Goal: Task Accomplishment & Management: Manage account settings

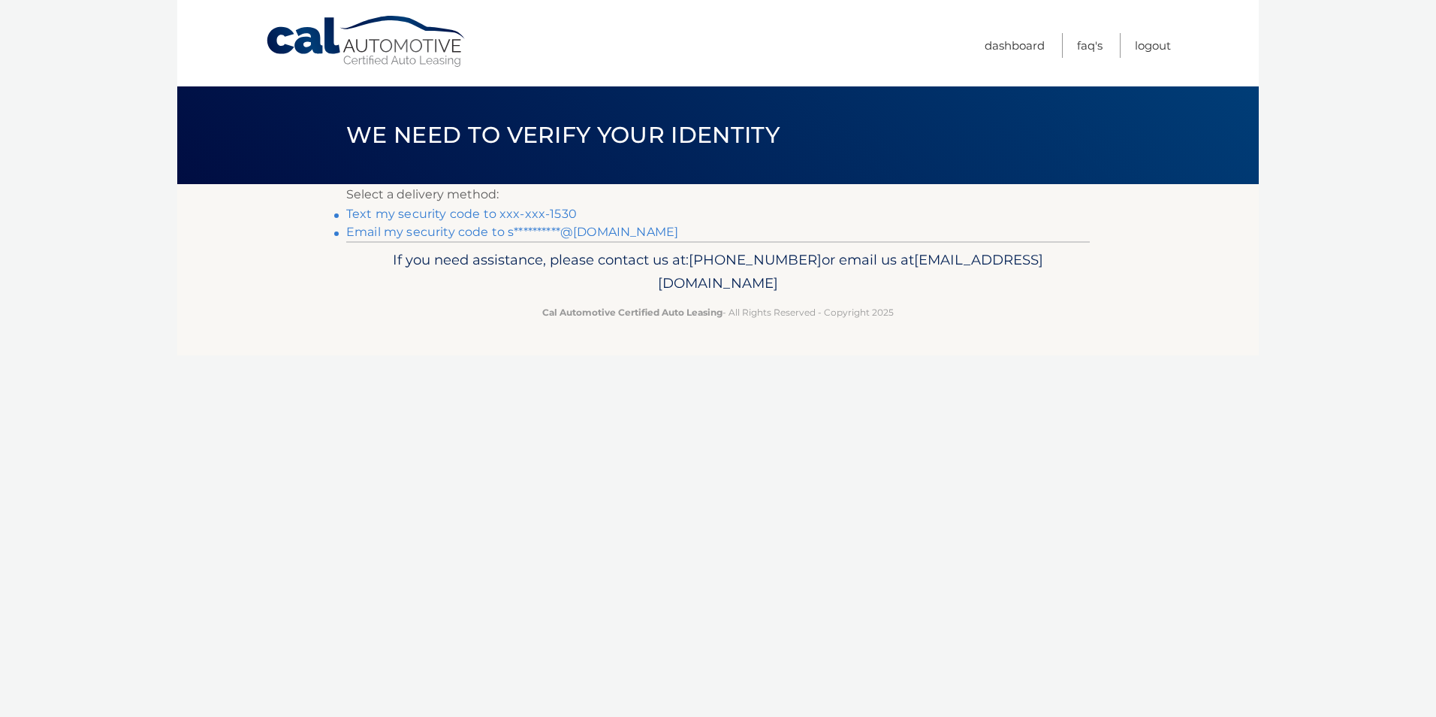
click at [417, 211] on link "Text my security code to xxx-xxx-1530" at bounding box center [461, 214] width 231 height 14
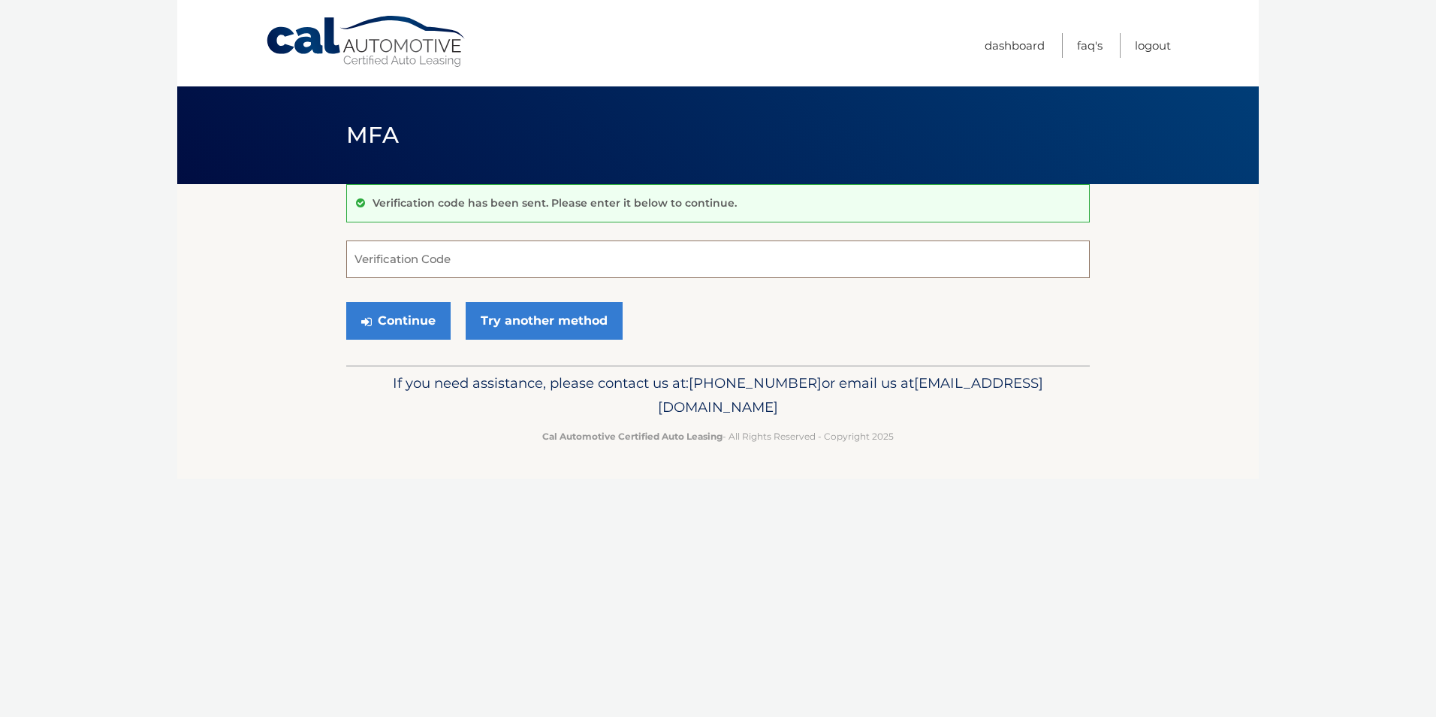
click at [430, 264] on input "Verification Code" at bounding box center [718, 259] width 744 height 38
type input "154366"
click at [424, 317] on button "Continue" at bounding box center [398, 321] width 104 height 38
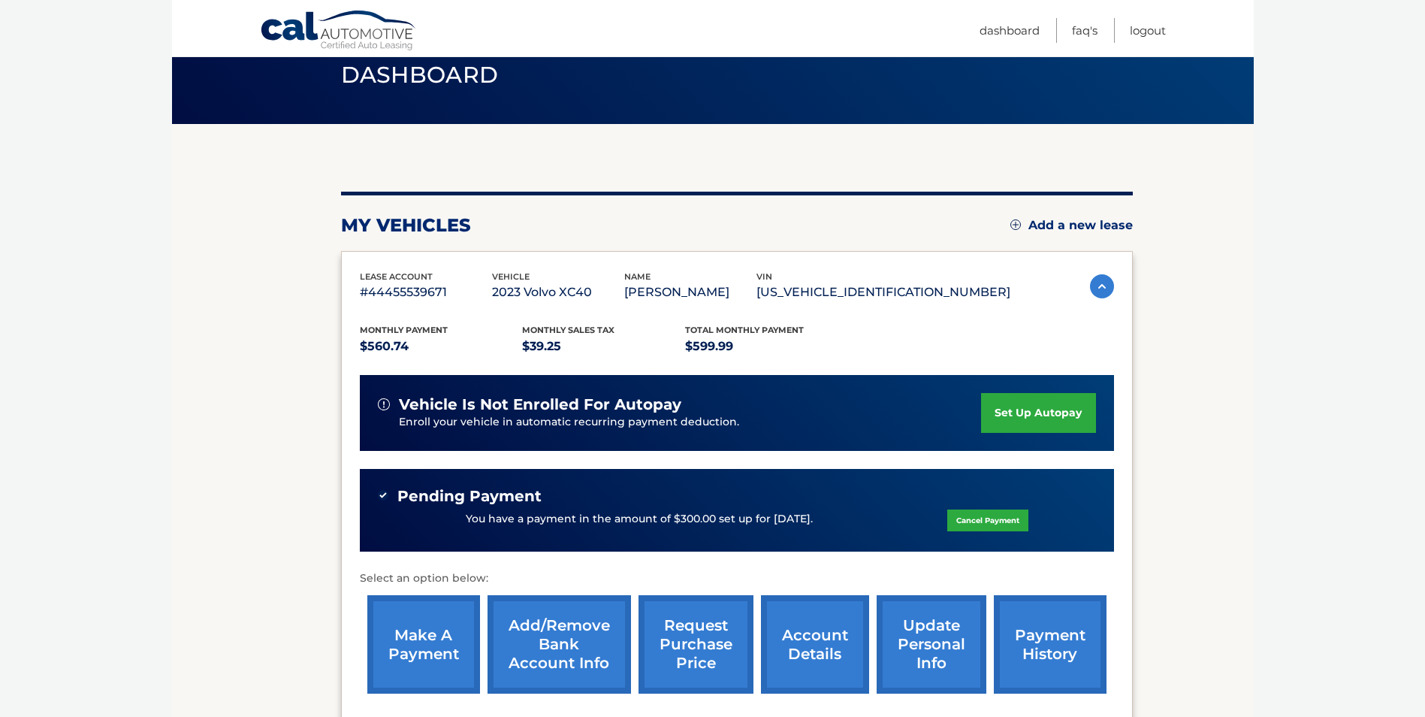
scroll to position [95, 0]
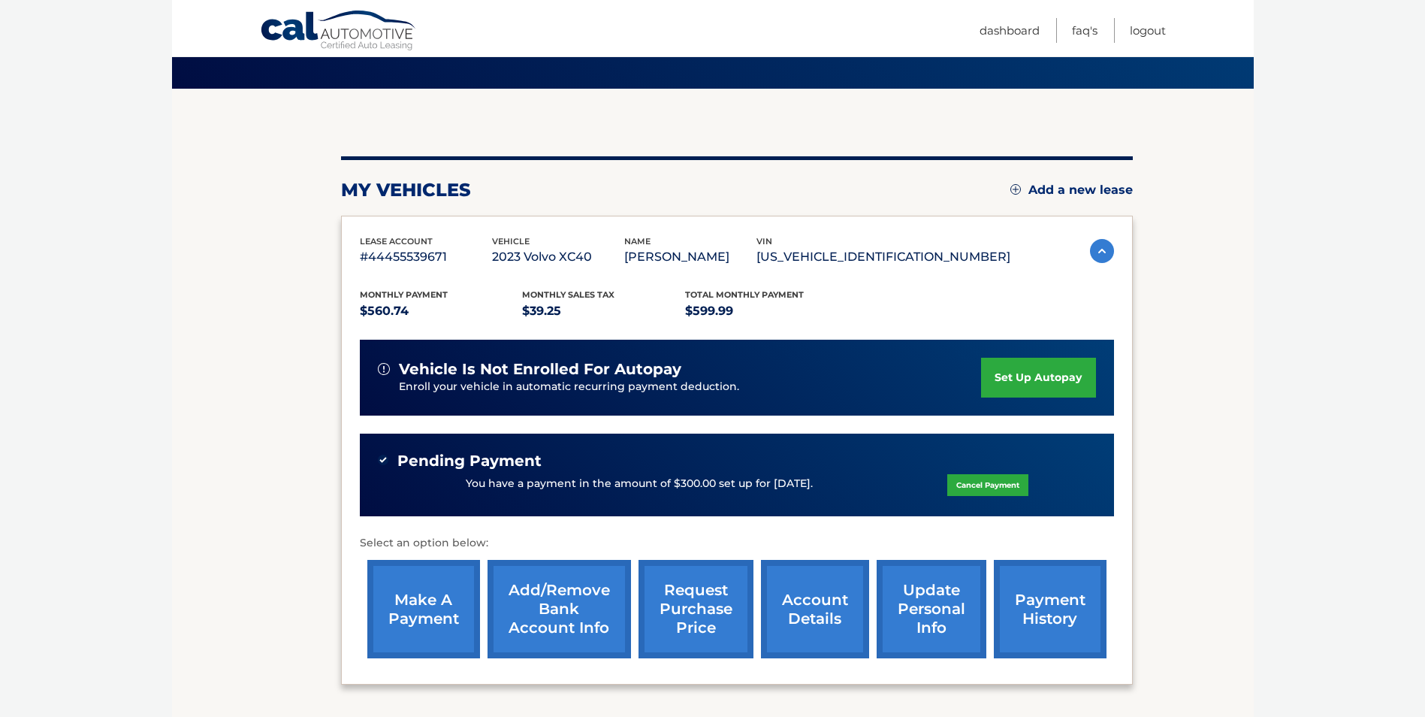
click at [819, 608] on link "account details" at bounding box center [815, 609] width 108 height 98
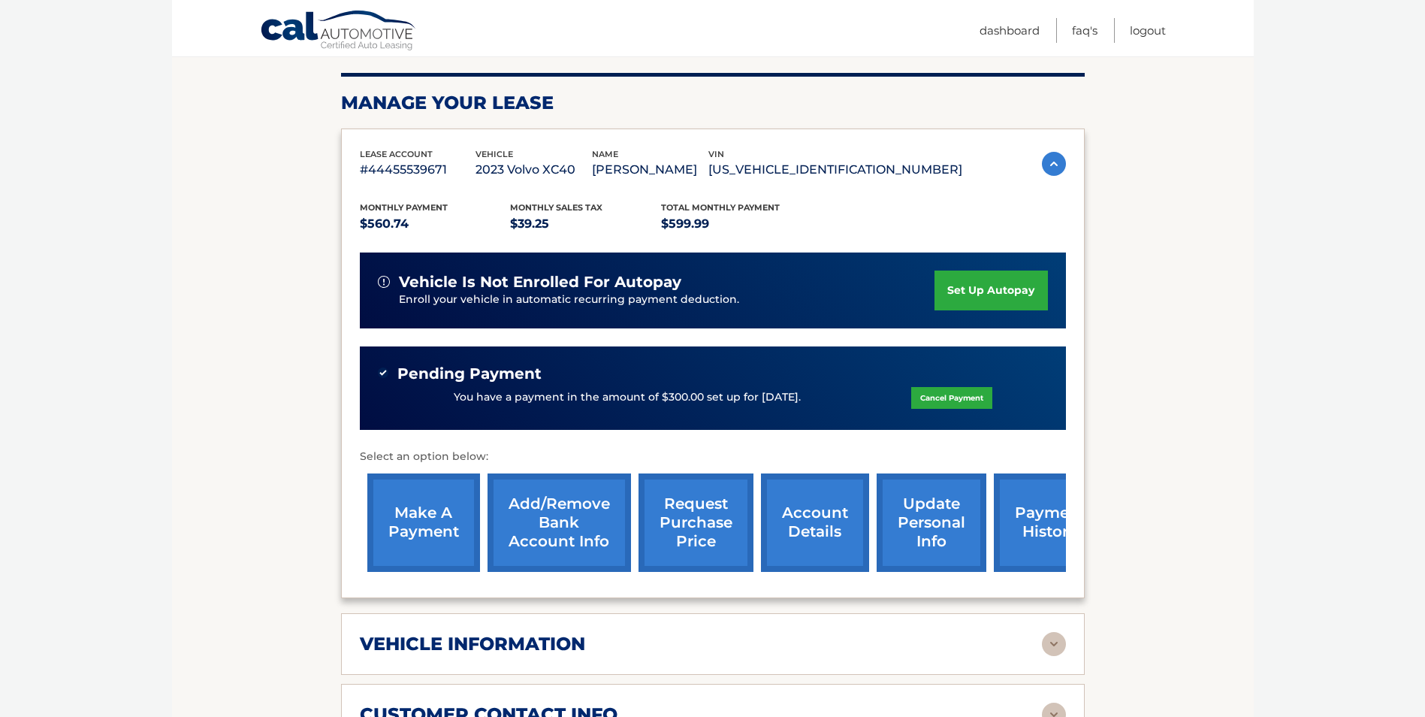
scroll to position [207, 0]
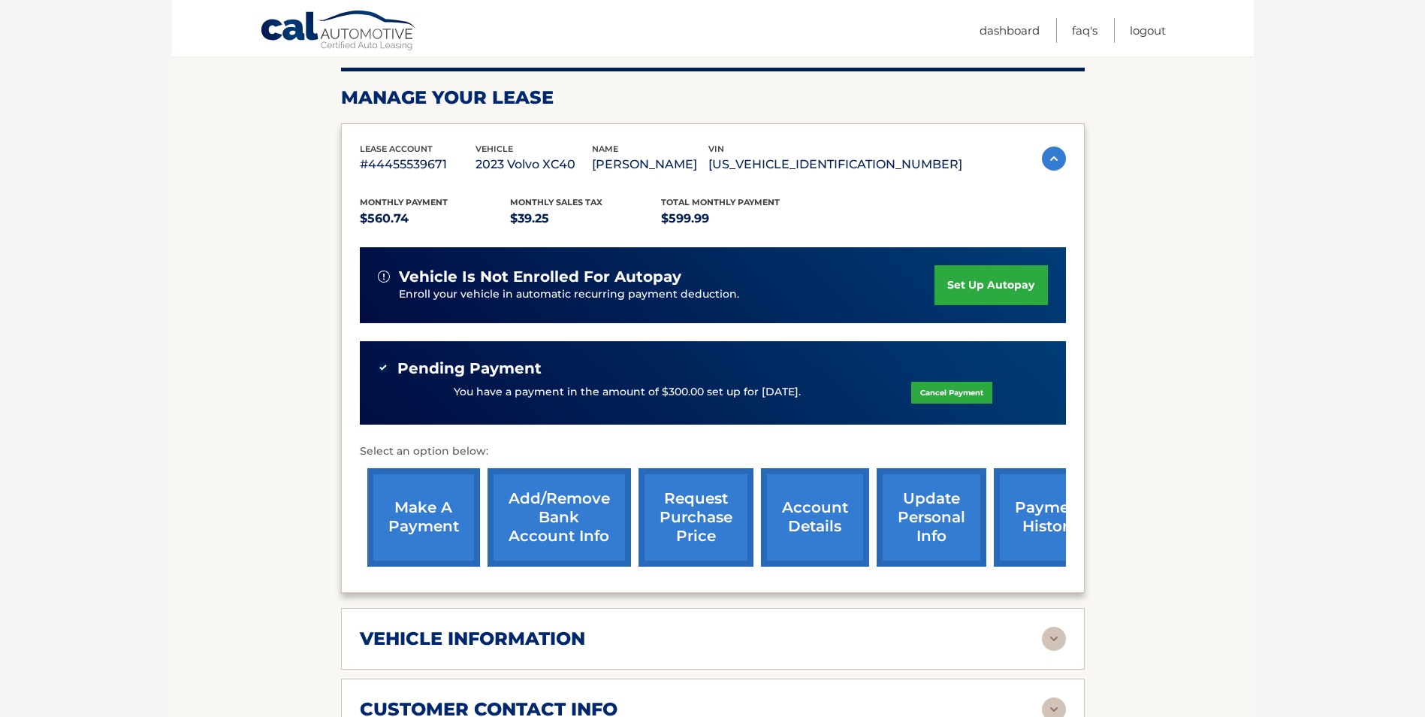
click at [732, 514] on link "request purchase price" at bounding box center [695, 517] width 115 height 98
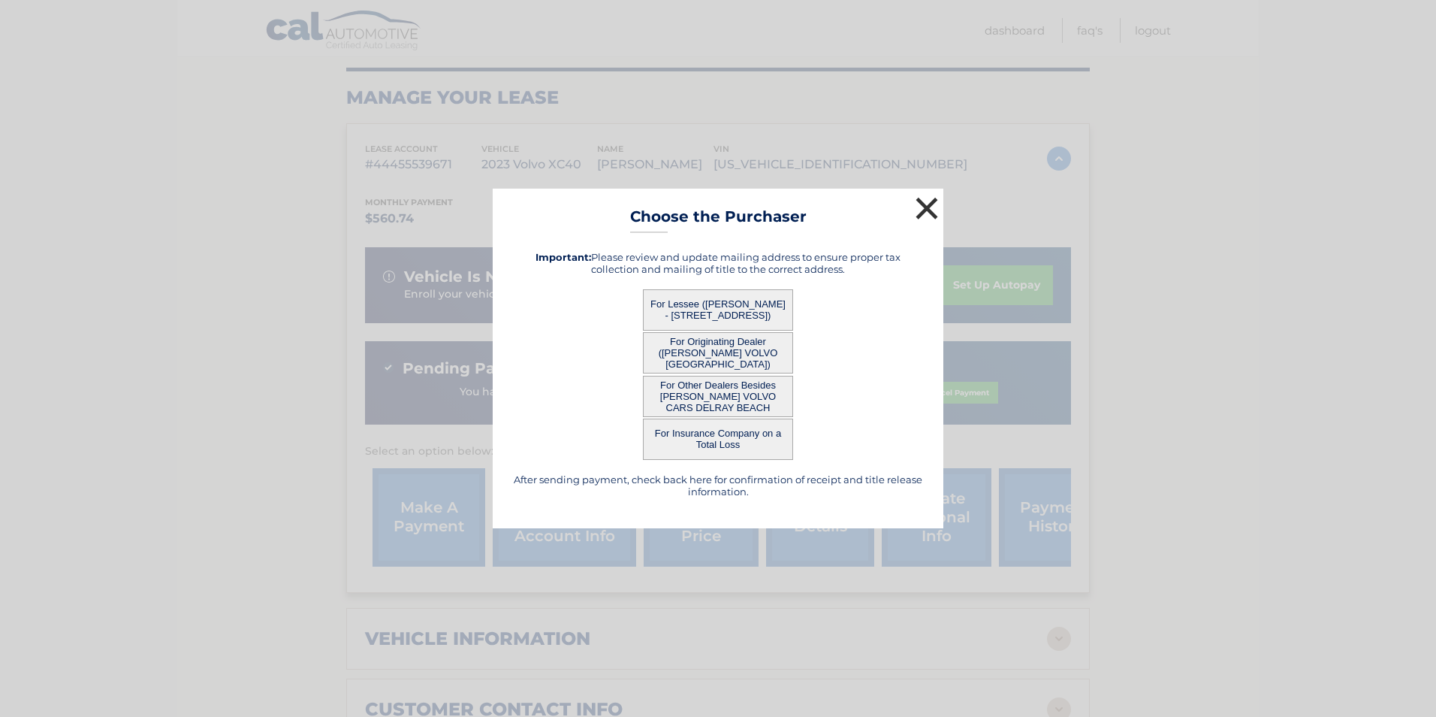
click at [939, 205] on button "×" at bounding box center [927, 208] width 30 height 30
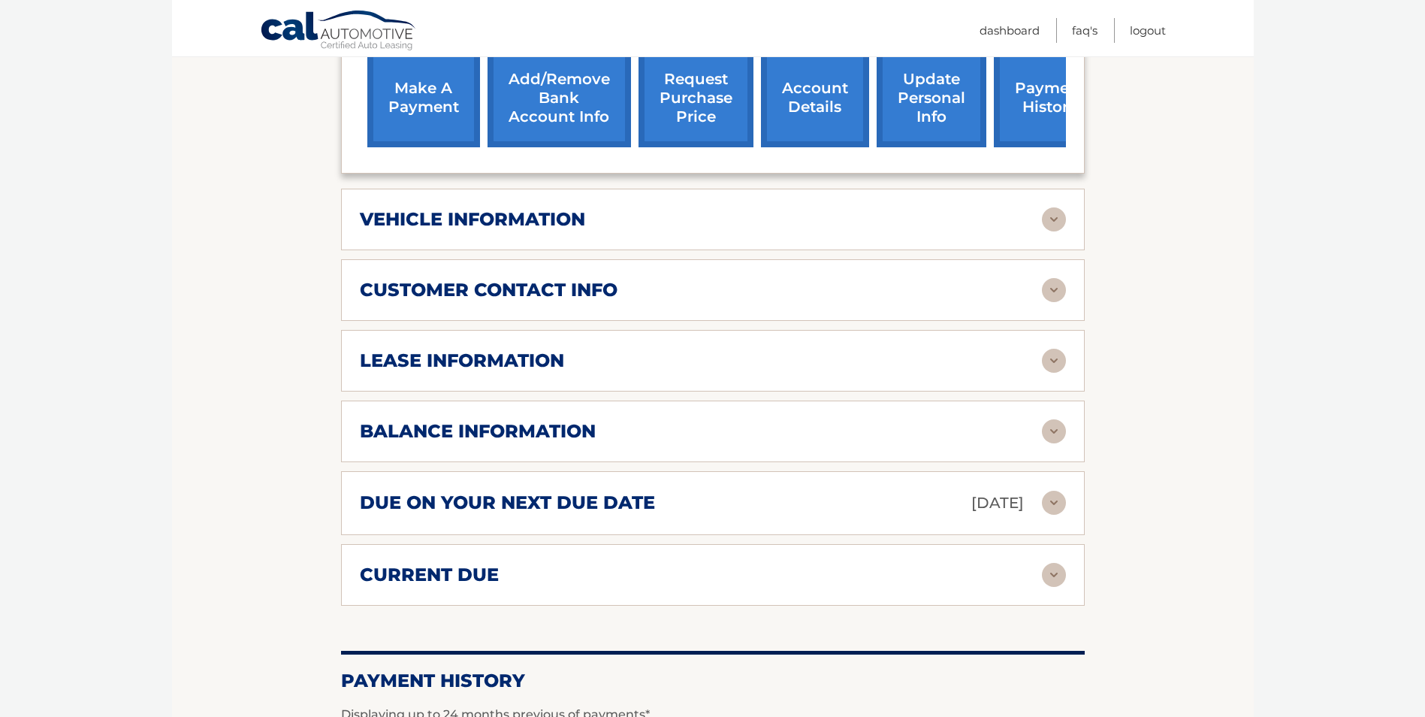
scroll to position [629, 0]
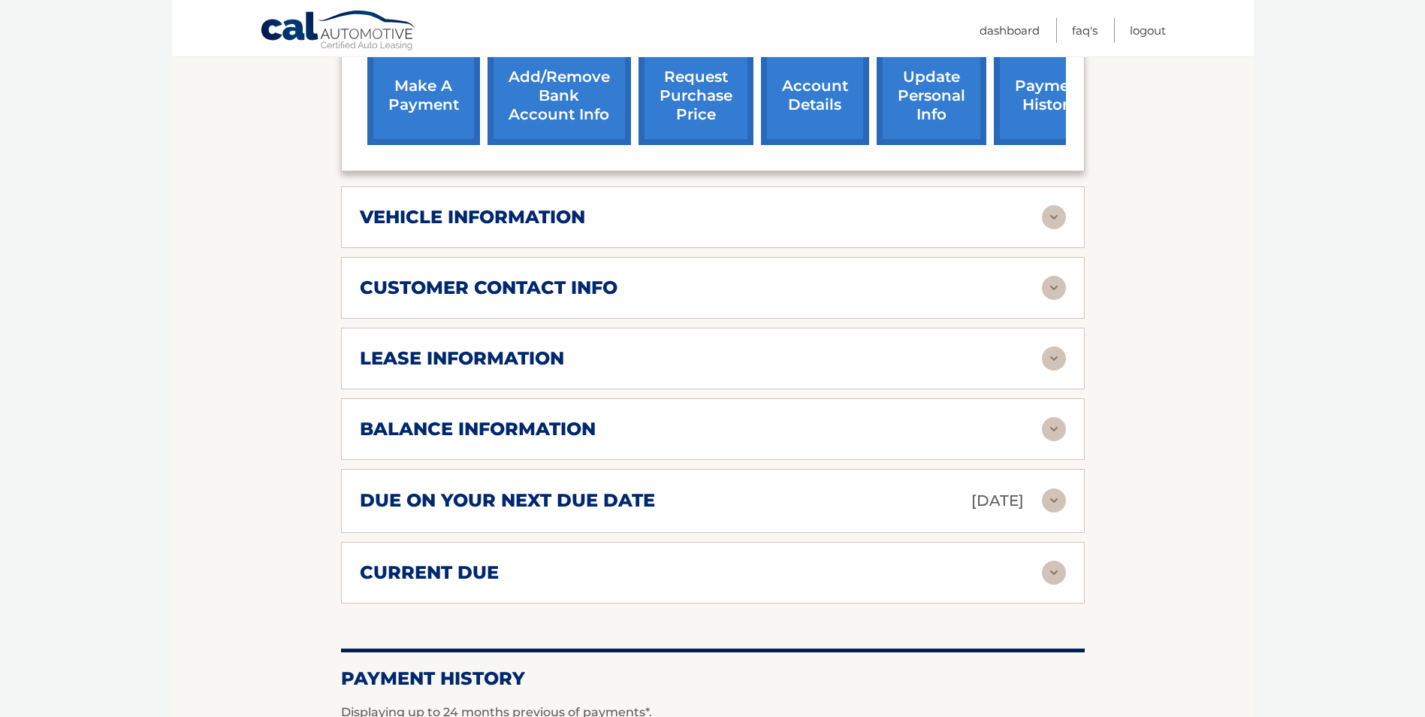
click at [1000, 379] on div "lease information Contract Start Date Dec 28, 2022 Term 39 Maturity Date Mar 28…" at bounding box center [713, 358] width 744 height 62
click at [1055, 361] on img at bounding box center [1054, 358] width 24 height 24
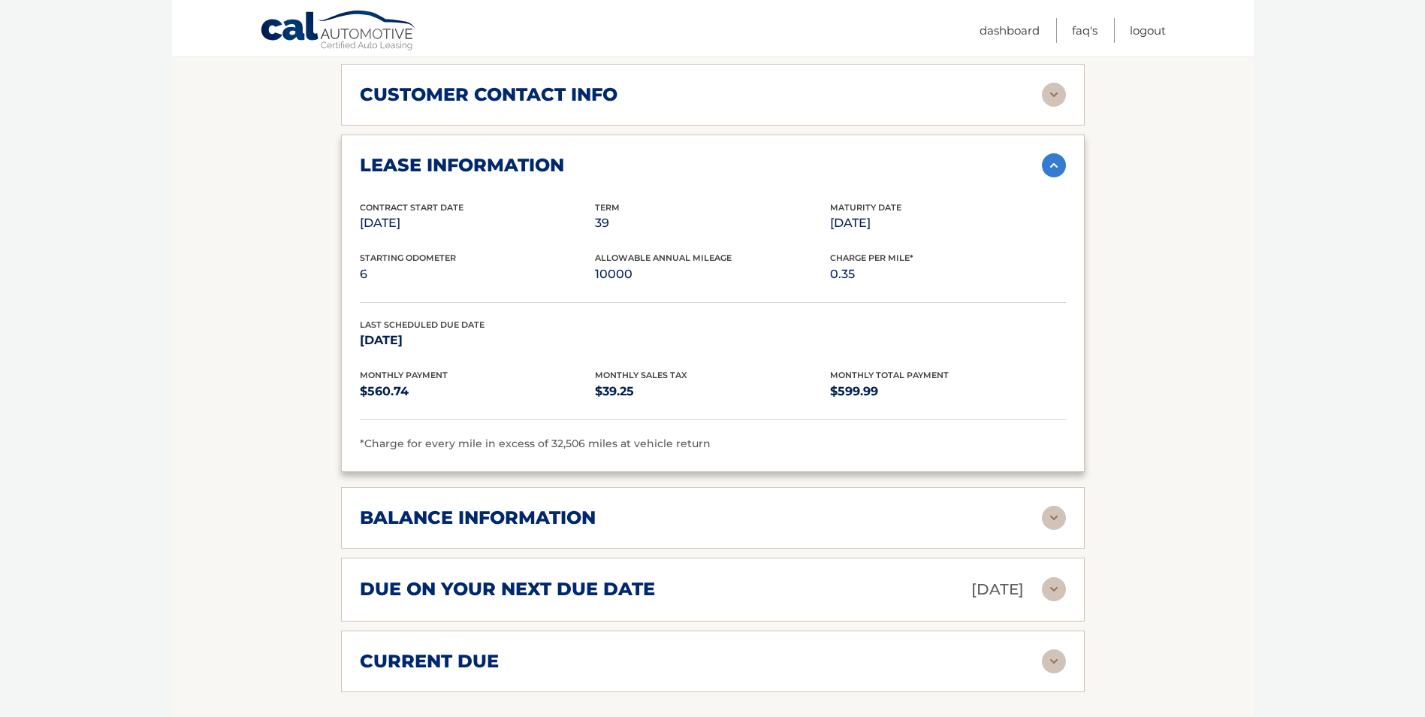
scroll to position [871, 0]
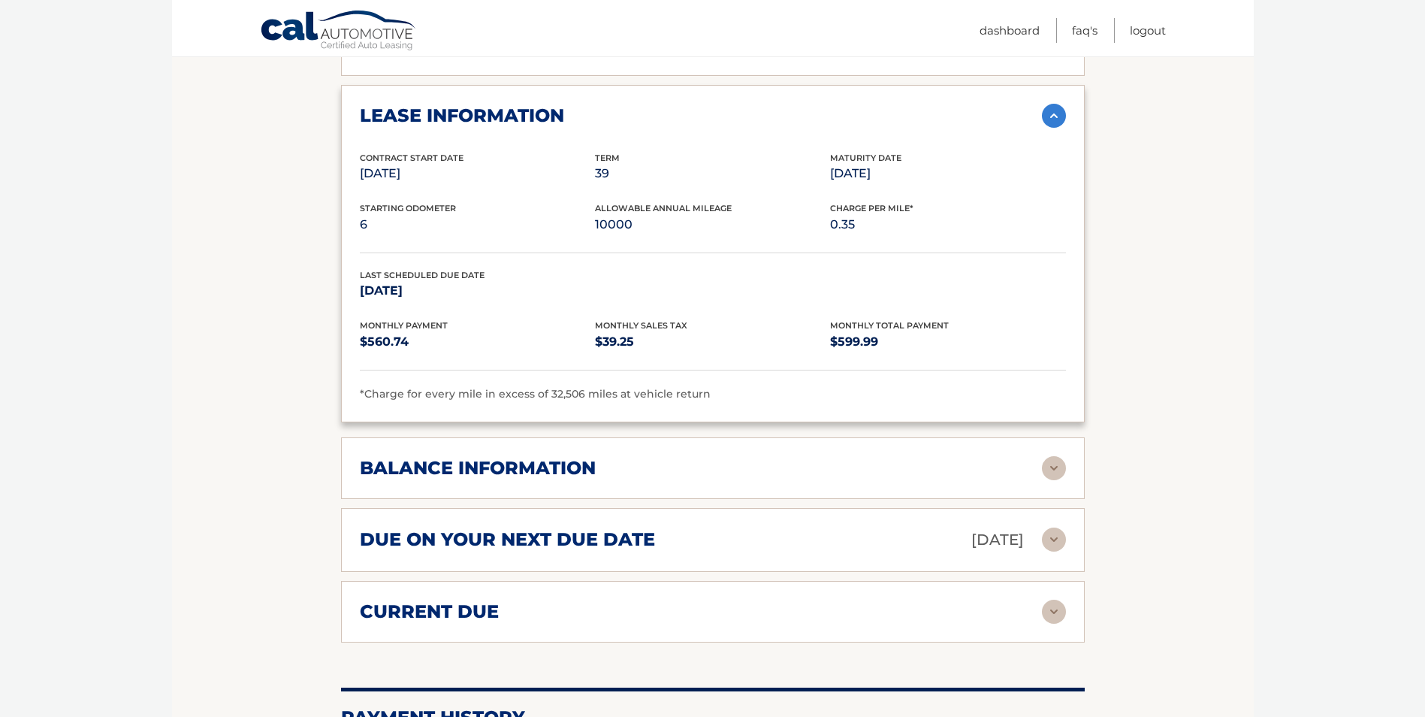
click at [1053, 472] on img at bounding box center [1054, 468] width 24 height 24
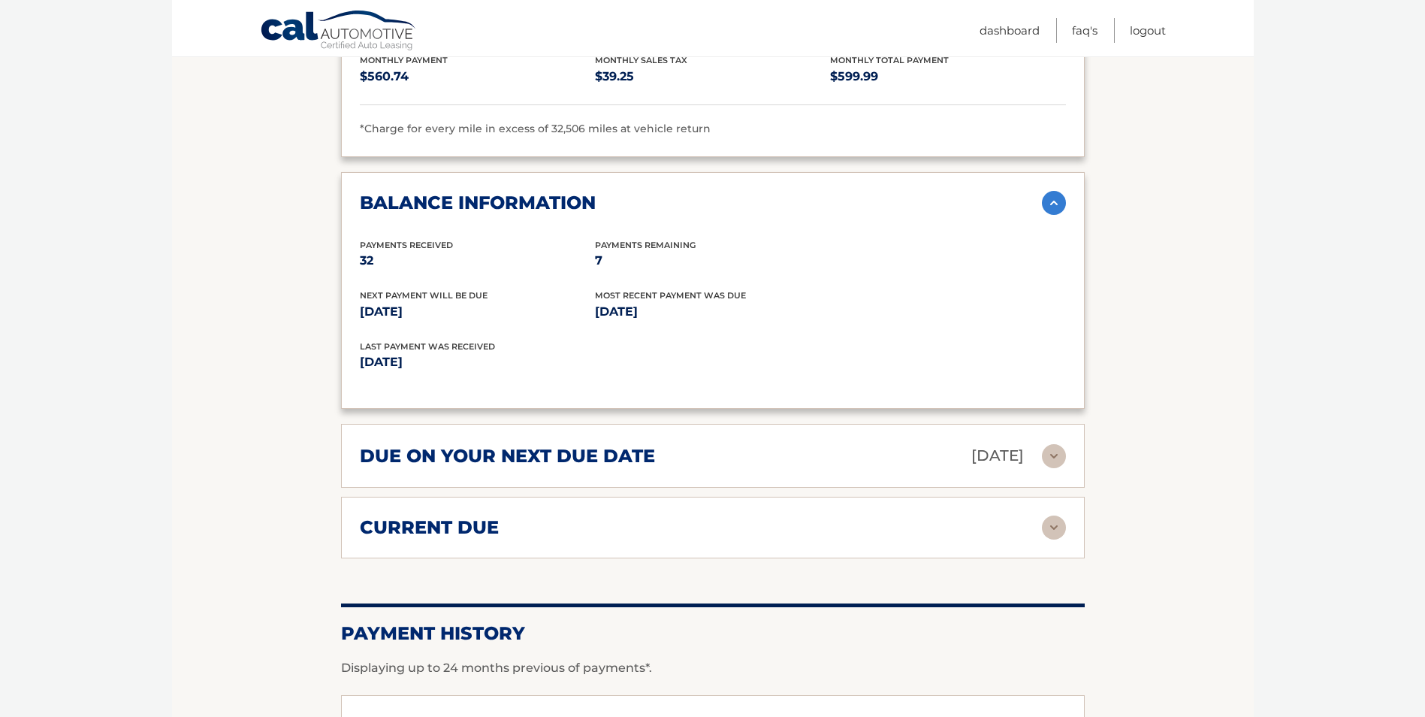
scroll to position [1174, 0]
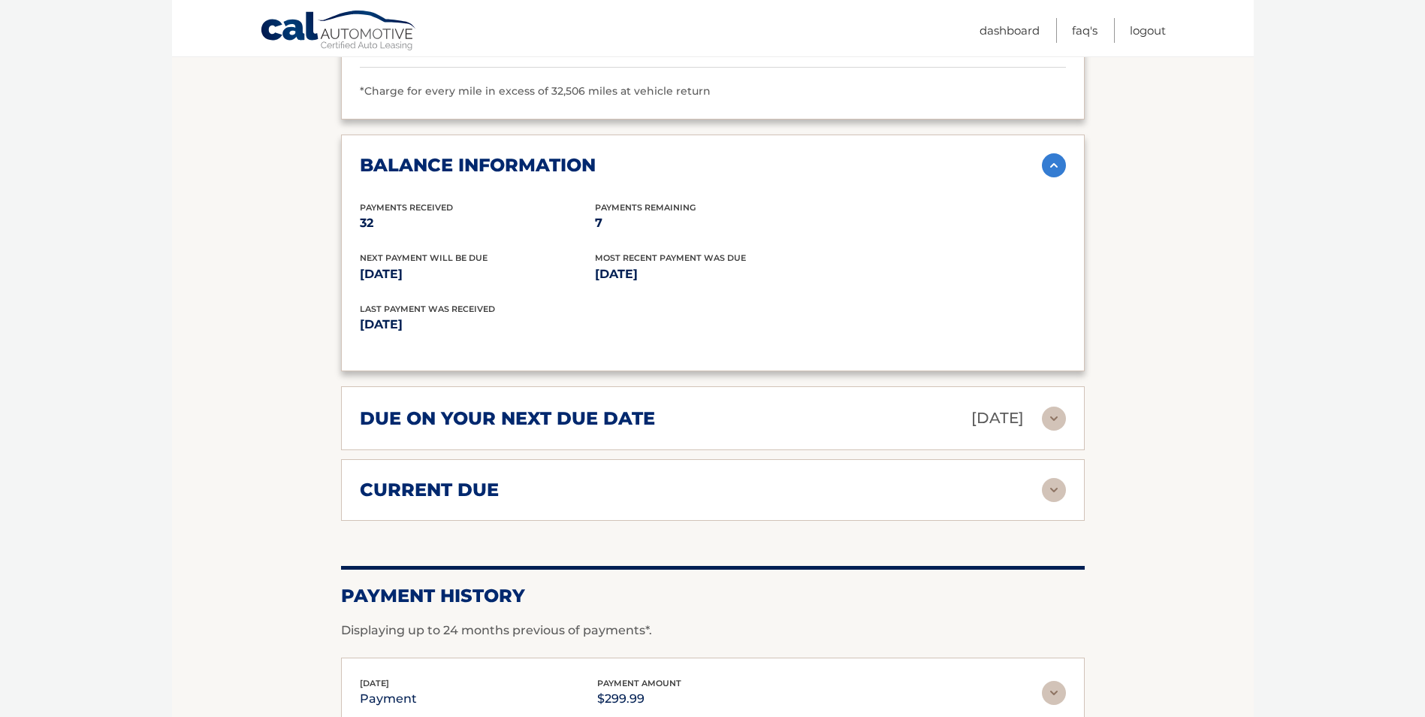
click at [1049, 493] on img at bounding box center [1054, 490] width 24 height 24
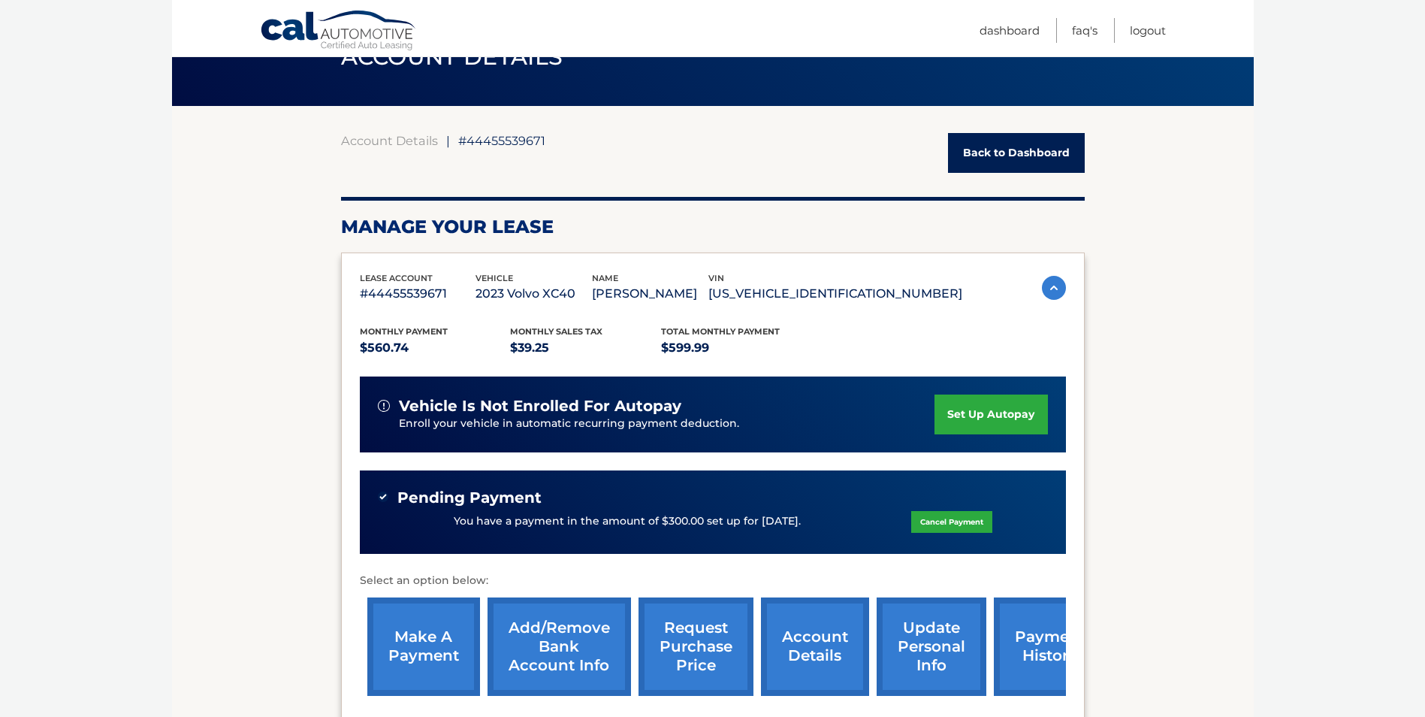
scroll to position [86, 0]
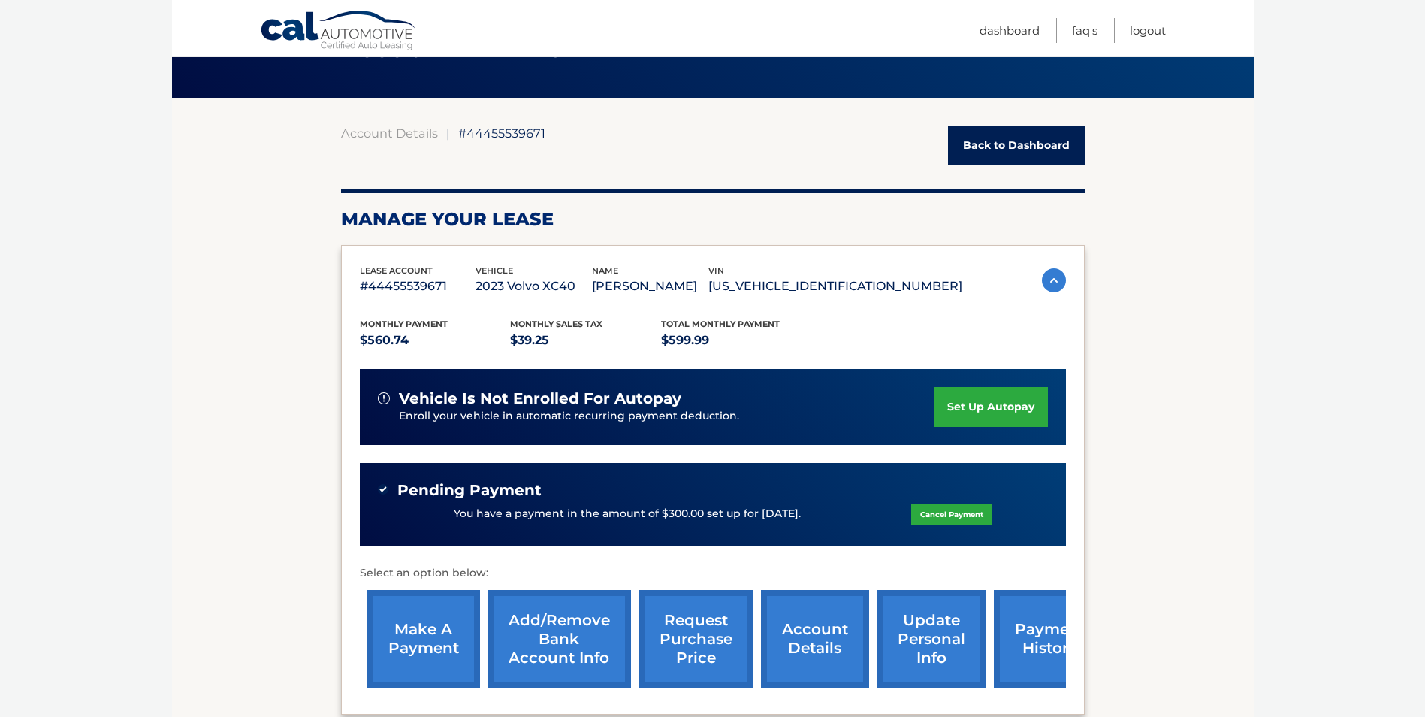
click at [1343, 81] on body "Cal Automotive Menu Dashboard FAQ's Logout ← |" at bounding box center [712, 272] width 1425 height 717
click at [1002, 149] on link "Back to Dashboard" at bounding box center [1016, 145] width 137 height 40
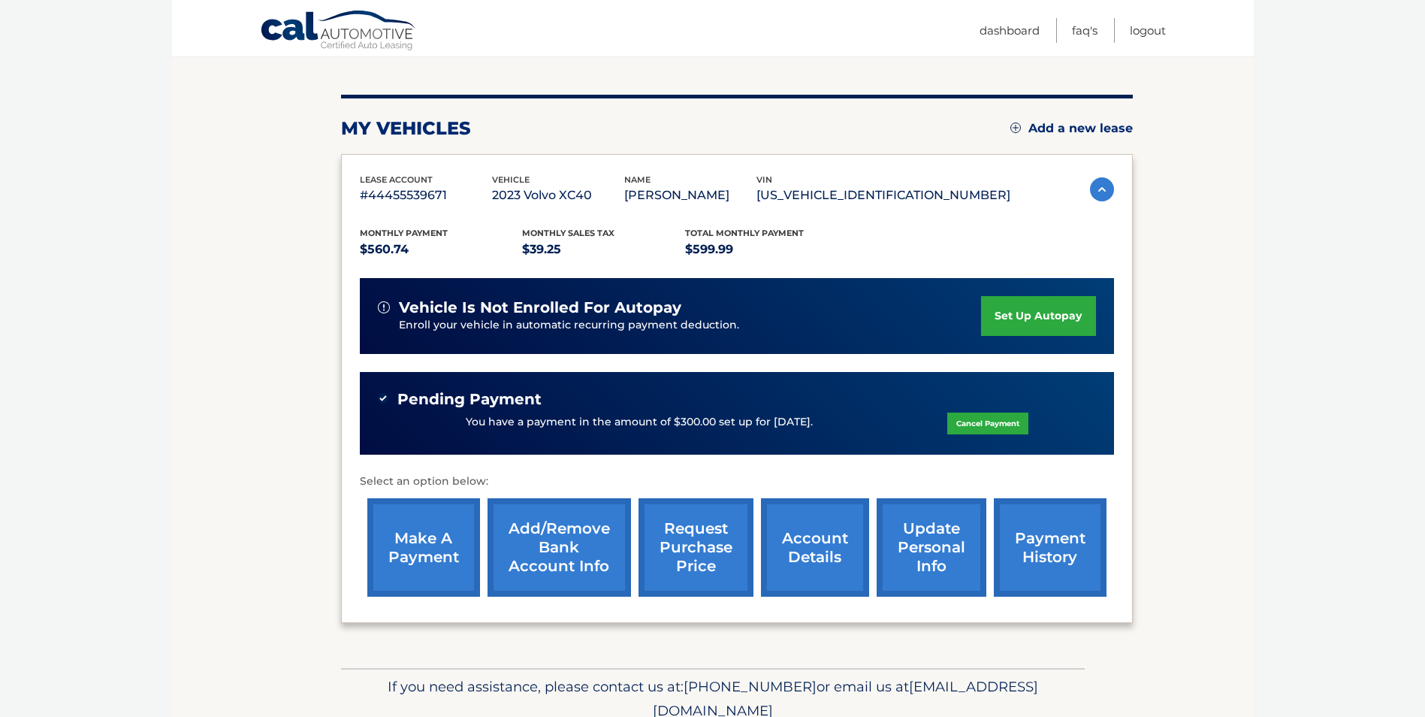
scroll to position [176, 0]
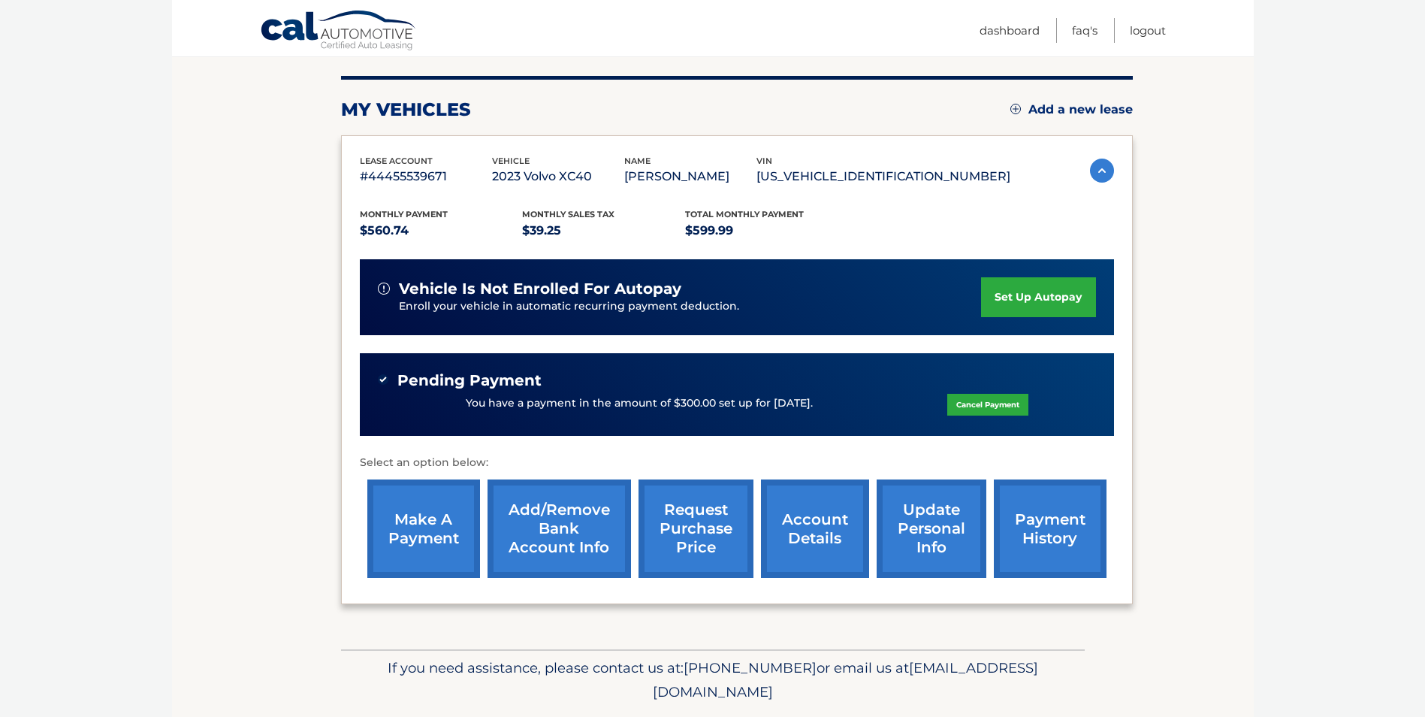
click at [1055, 529] on link "payment history" at bounding box center [1050, 528] width 113 height 98
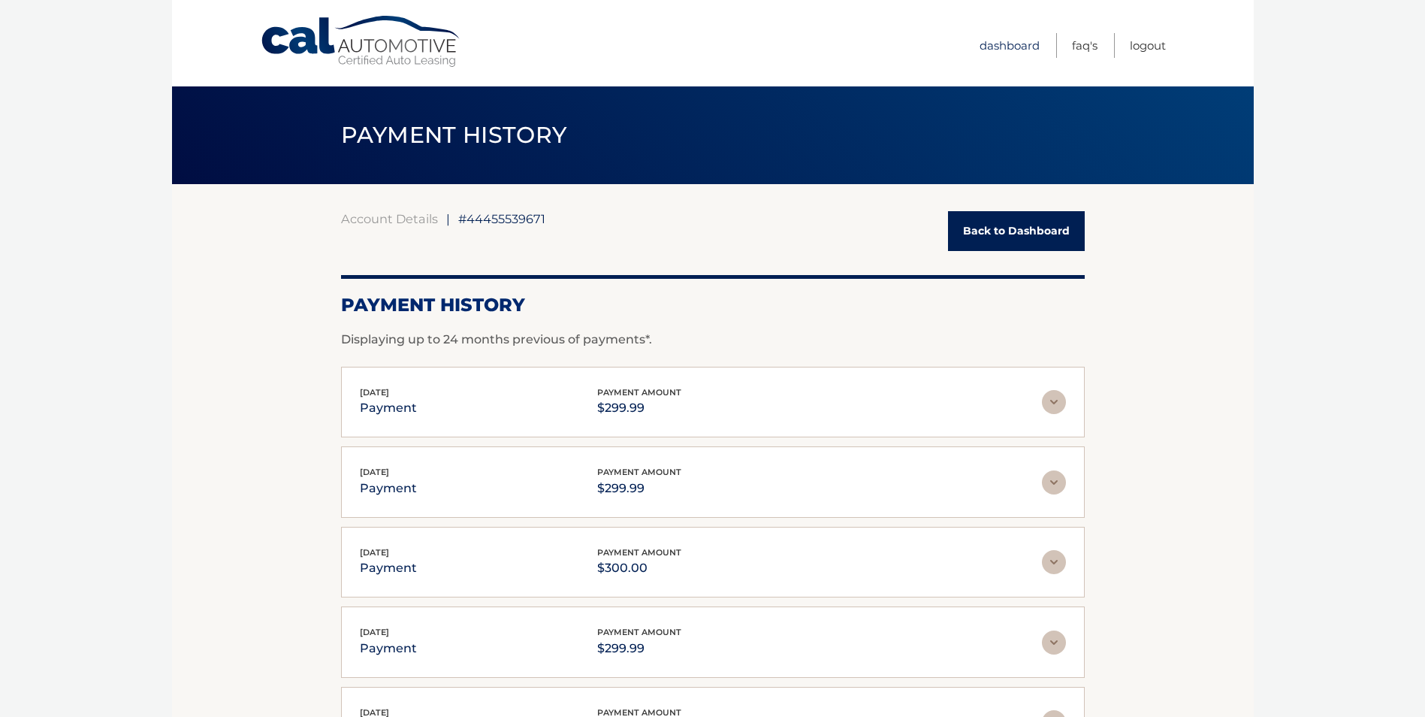
click at [1006, 49] on link "Dashboard" at bounding box center [1009, 45] width 60 height 25
